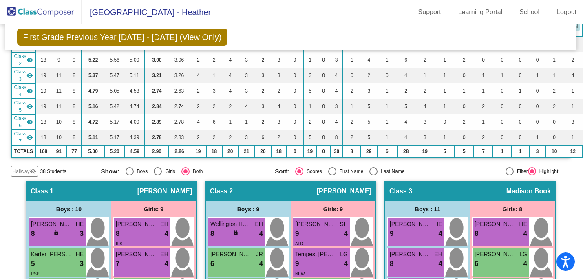
scroll to position [0, 1]
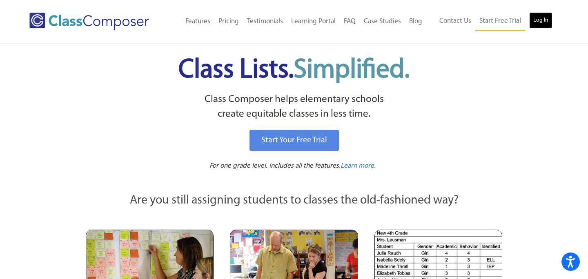
click at [540, 21] on link "Log In" at bounding box center [540, 20] width 23 height 16
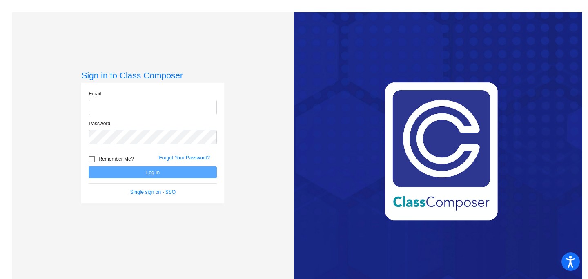
type input "hmcgraw@chillicotheschools.org"
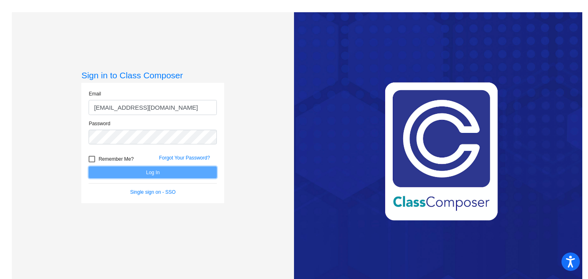
click at [174, 168] on button "Log In" at bounding box center [153, 172] width 128 height 12
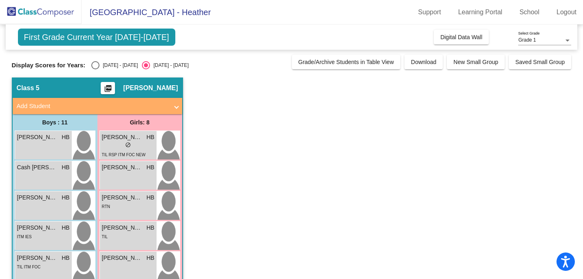
click at [94, 67] on div "Select an option" at bounding box center [95, 65] width 8 height 8
click at [95, 69] on input "[DATE] - [DATE]" at bounding box center [95, 69] width 0 height 0
radio input "true"
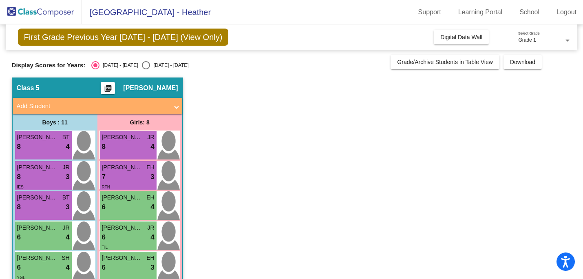
click at [142, 62] on div "Select an option" at bounding box center [146, 65] width 8 height 8
click at [146, 69] on input "2025 - 2026" at bounding box center [146, 69] width 0 height 0
radio input "true"
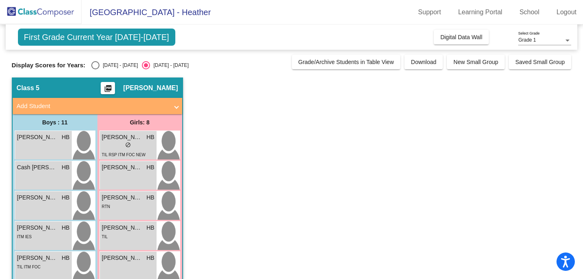
click at [94, 58] on div "Display Scores for Years: 2024 - 2025 2025 - 2026 Grade/Archive Students in Tab…" at bounding box center [292, 62] width 560 height 15
click at [94, 64] on div "Select an option" at bounding box center [95, 65] width 8 height 8
click at [95, 69] on input "2024 - 2025" at bounding box center [95, 69] width 0 height 0
radio input "true"
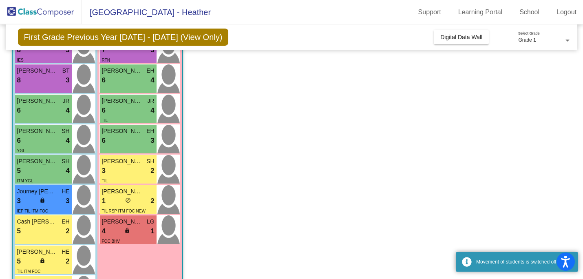
scroll to position [197, 0]
